Goal: Navigation & Orientation: Find specific page/section

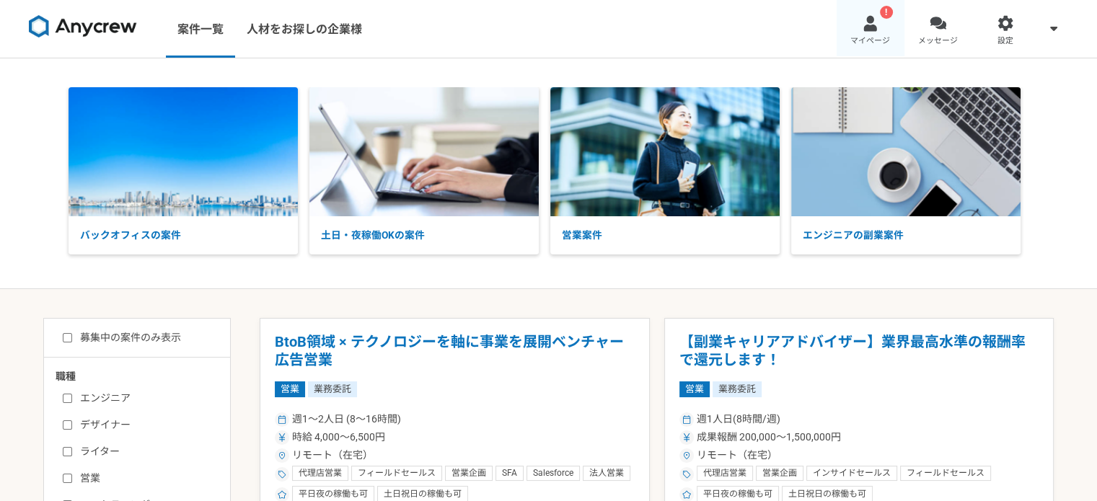
click at [864, 38] on span "マイページ" at bounding box center [871, 41] width 40 height 12
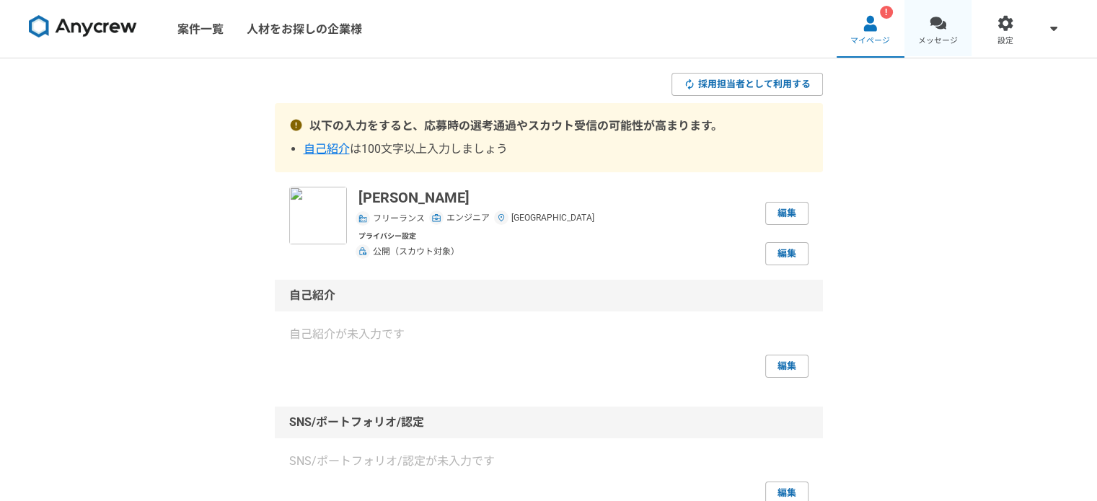
click at [948, 15] on link "メッセージ" at bounding box center [939, 29] width 68 height 58
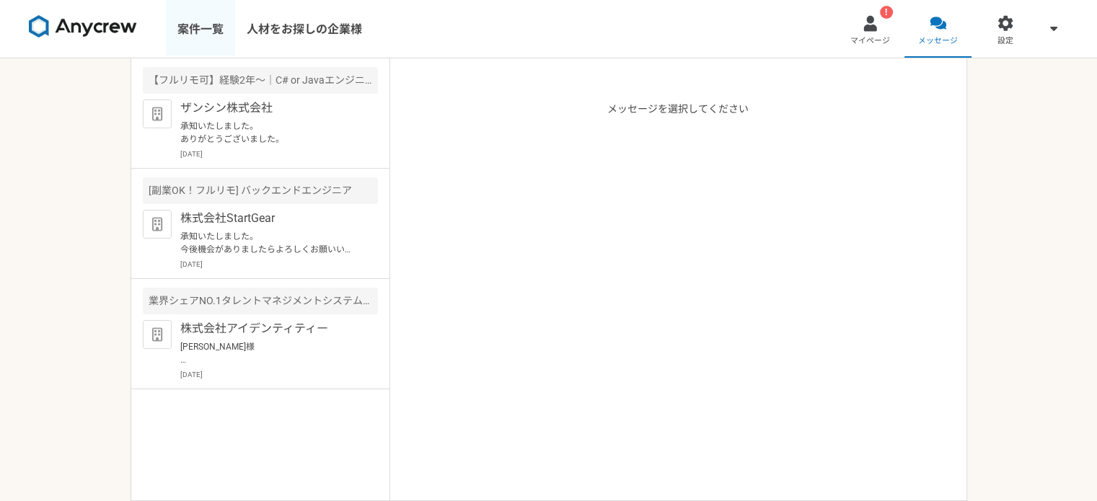
click at [206, 38] on link "案件一覧" at bounding box center [200, 29] width 69 height 58
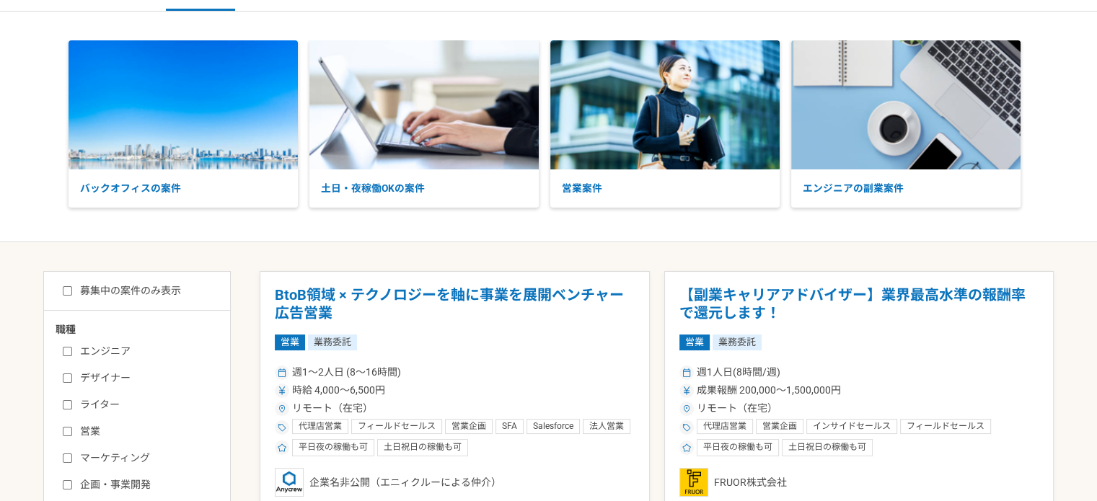
scroll to position [144, 0]
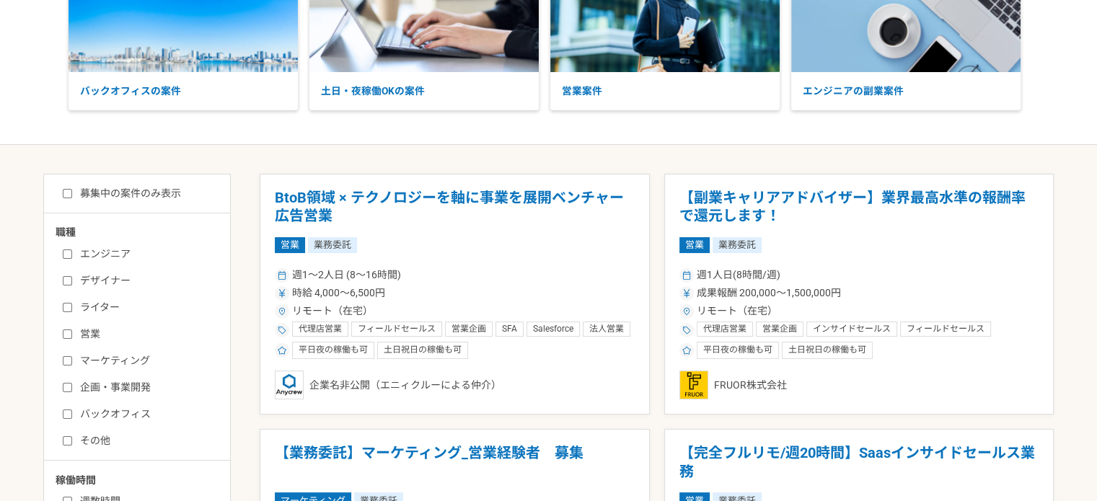
click at [104, 249] on label "エンジニア" at bounding box center [146, 254] width 166 height 15
click at [72, 250] on input "エンジニア" at bounding box center [67, 254] width 9 height 9
checkbox input "true"
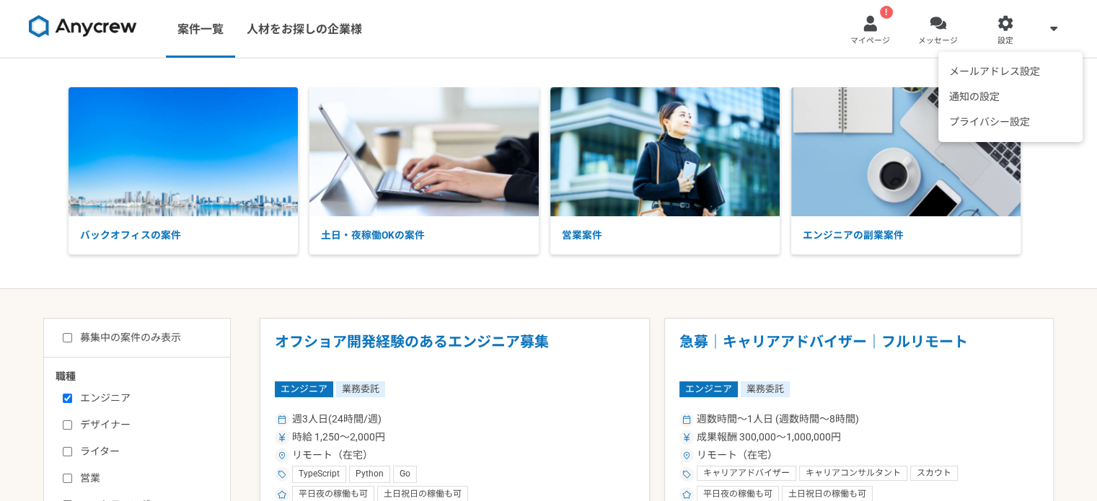
click at [1053, 25] on icon at bounding box center [1053, 28] width 7 height 12
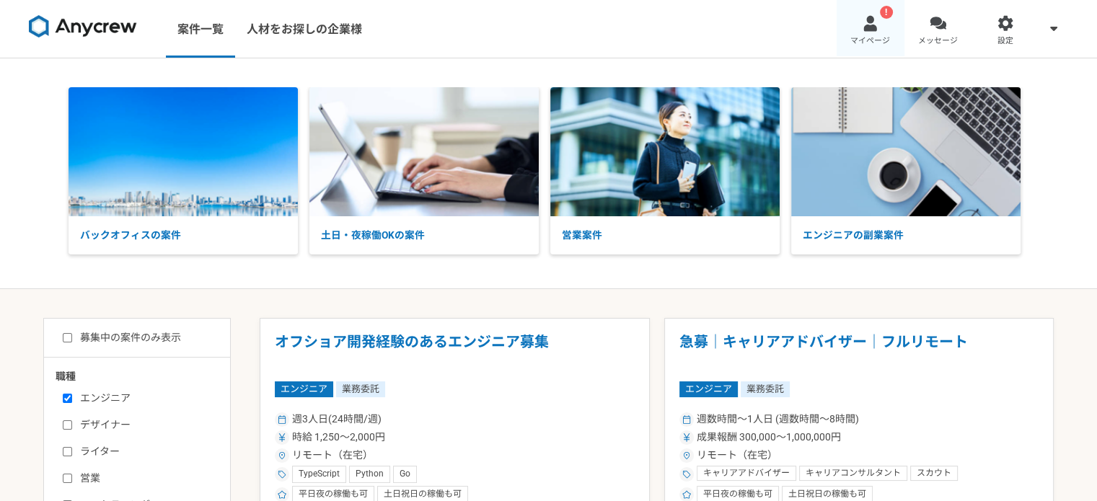
click at [883, 25] on link "! マイページ" at bounding box center [871, 29] width 68 height 58
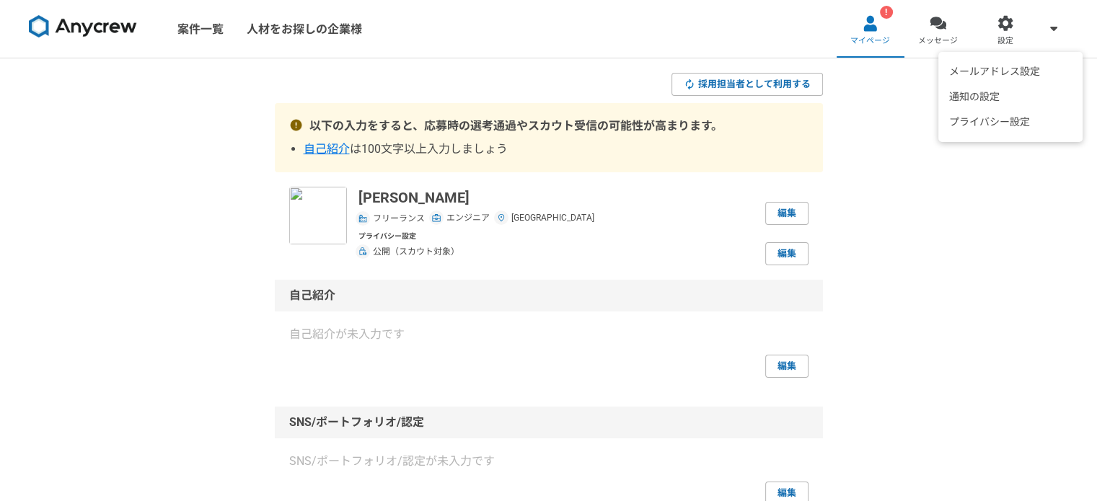
click at [1051, 30] on icon at bounding box center [1053, 28] width 7 height 12
click at [1004, 25] on div at bounding box center [1006, 23] width 17 height 17
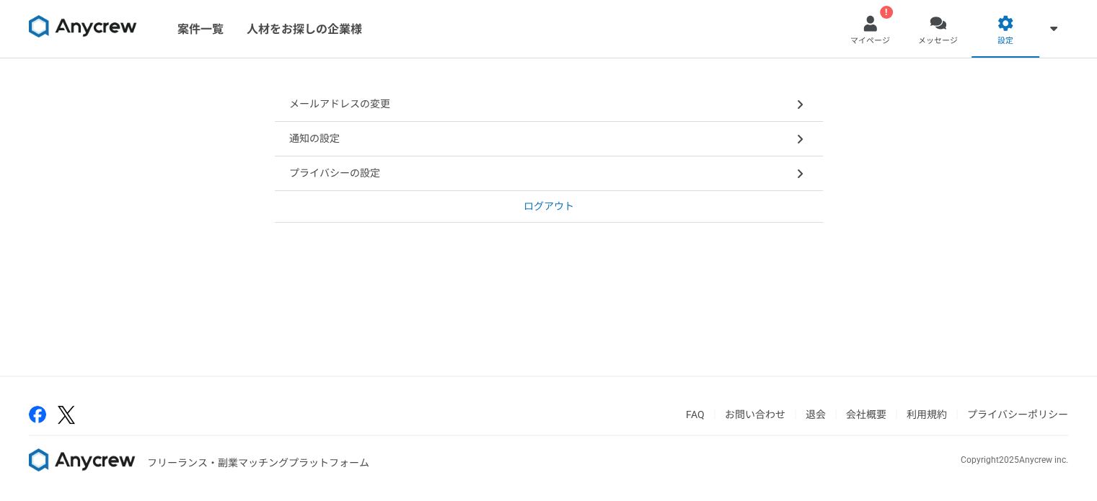
click at [538, 201] on p "ログアウト" at bounding box center [549, 206] width 50 height 15
